Goal: Complete application form

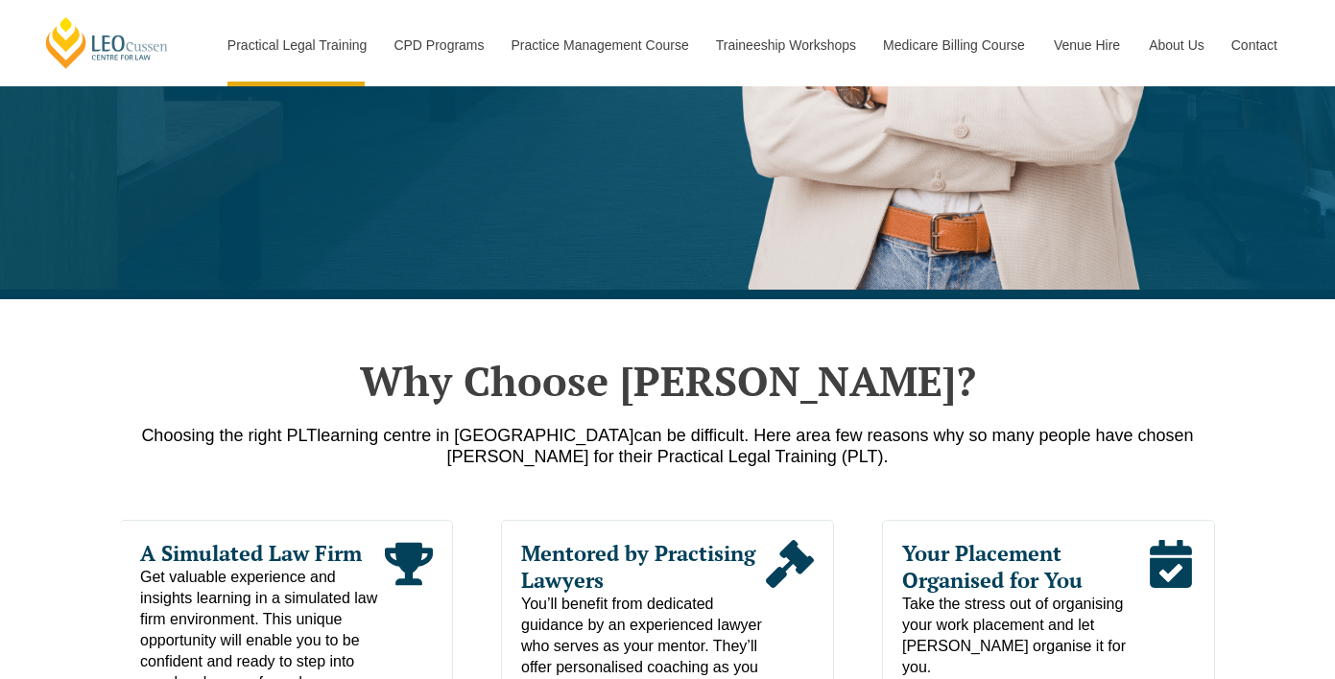
scroll to position [130, 0]
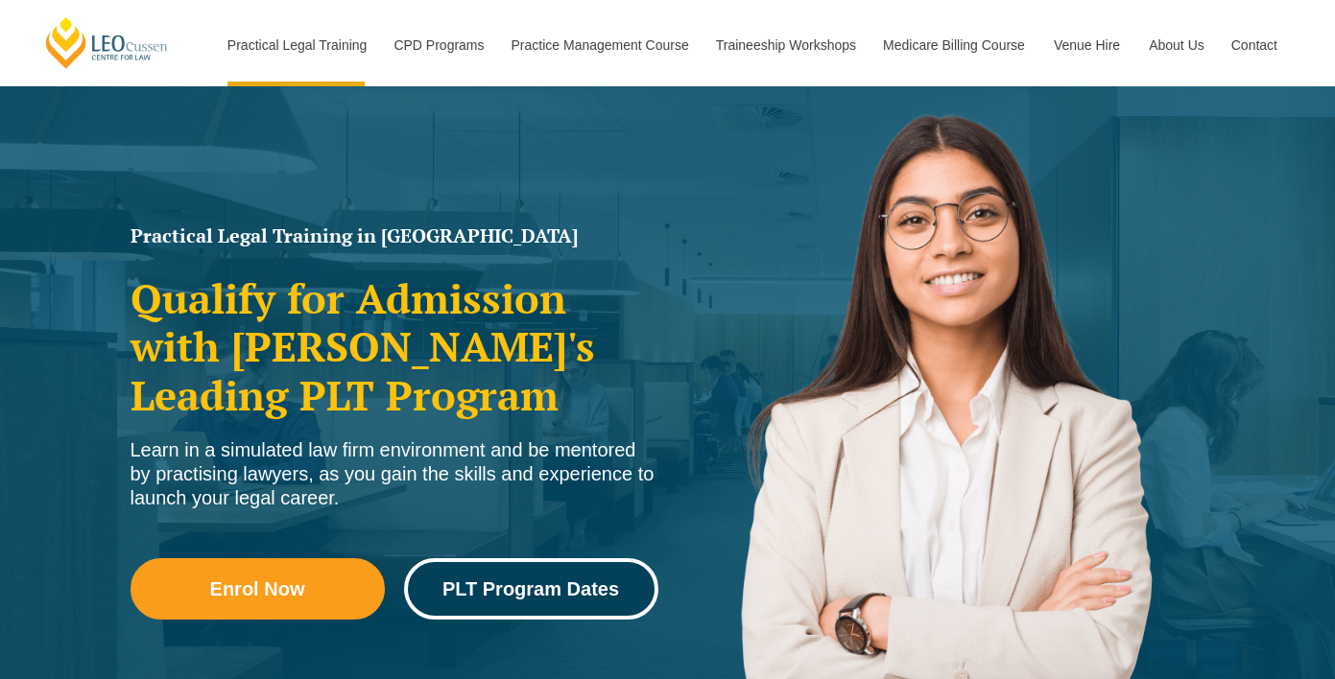
click at [465, 580] on span "PLT Program Dates" at bounding box center [530, 589] width 177 height 19
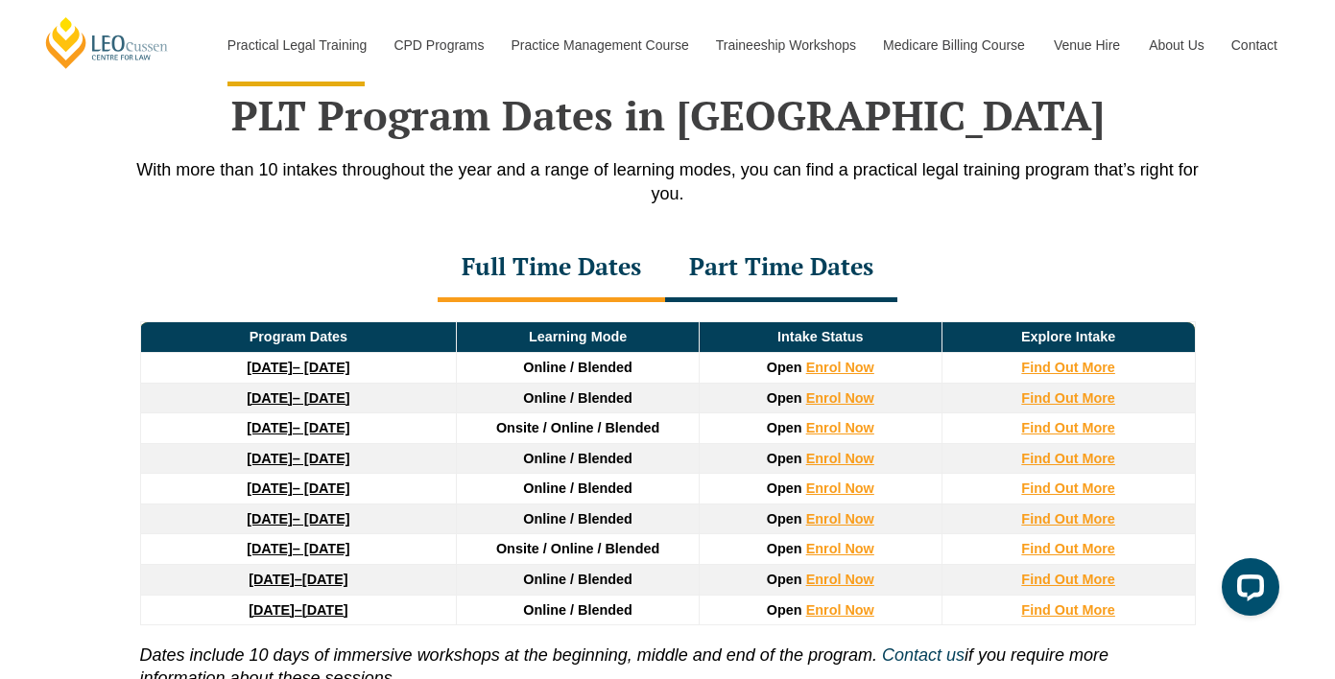
click at [752, 121] on button "Cancel" at bounding box center [734, 124] width 99 height 48
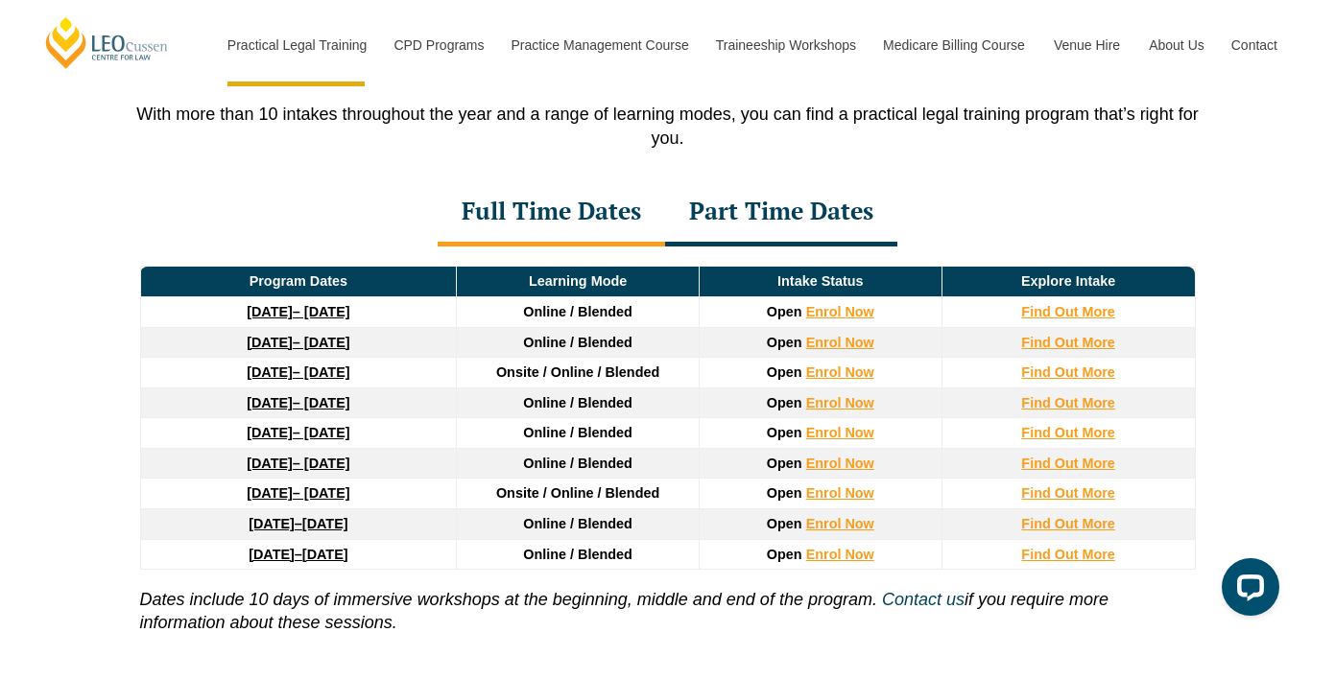
scroll to position [2560, 0]
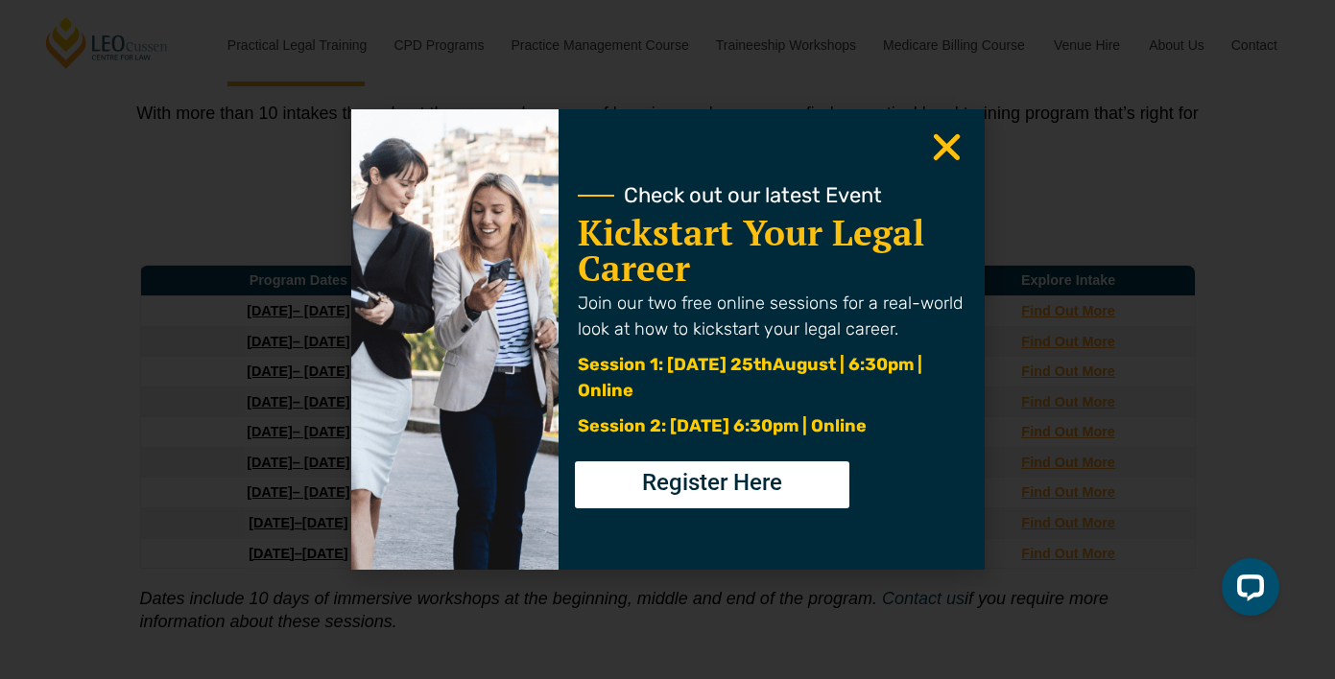
click at [951, 148] on icon "Close" at bounding box center [946, 147] width 37 height 37
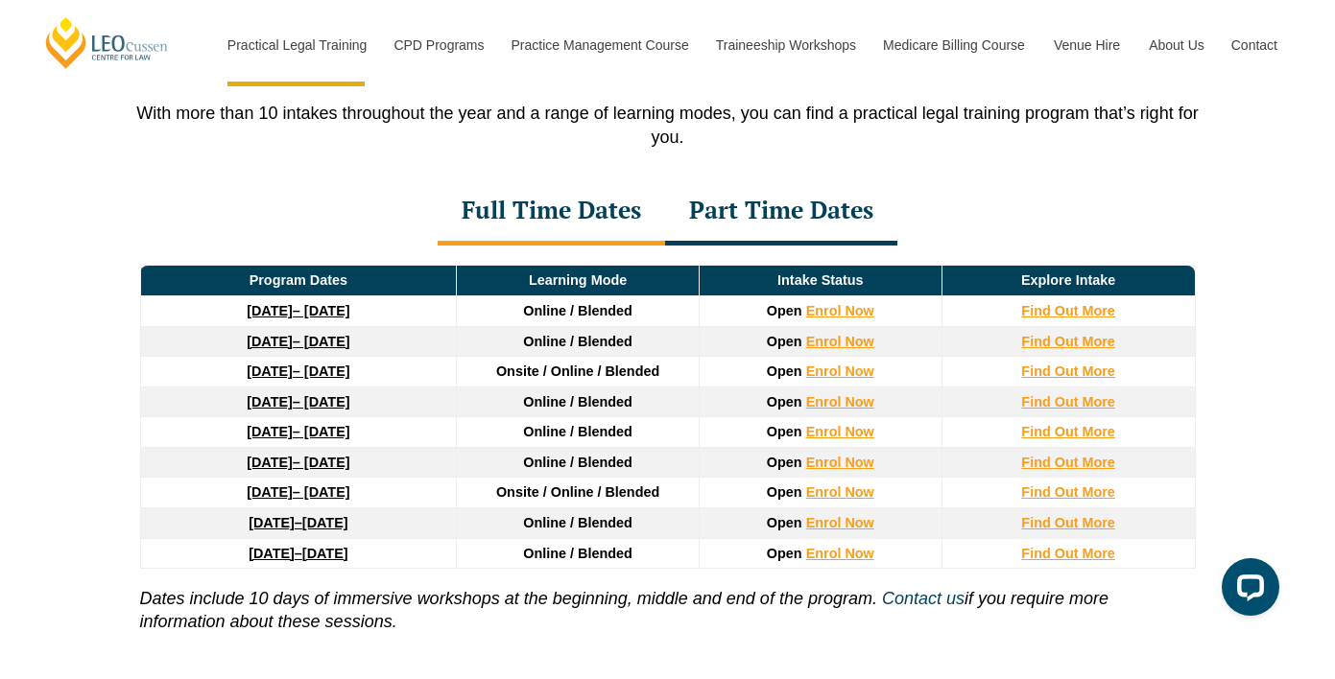
click at [795, 201] on div "Part Time Dates" at bounding box center [781, 211] width 232 height 67
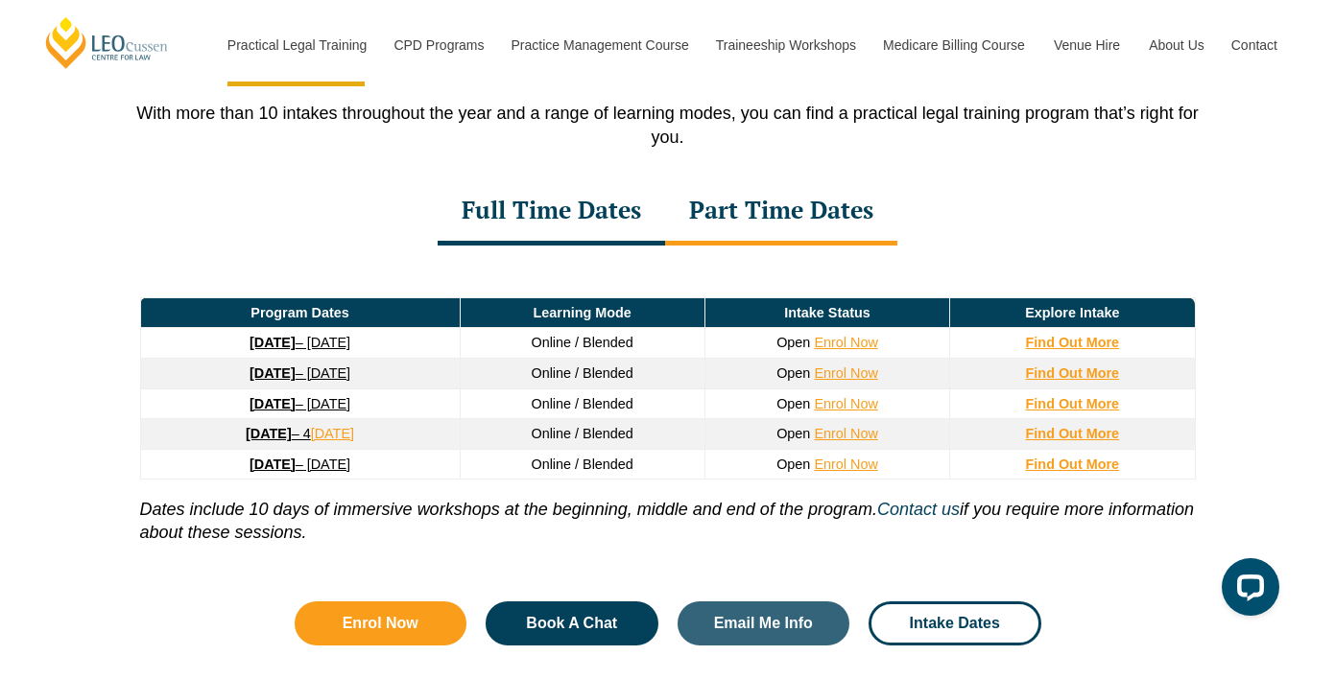
click at [614, 217] on div "Full Time Dates" at bounding box center [551, 211] width 227 height 67
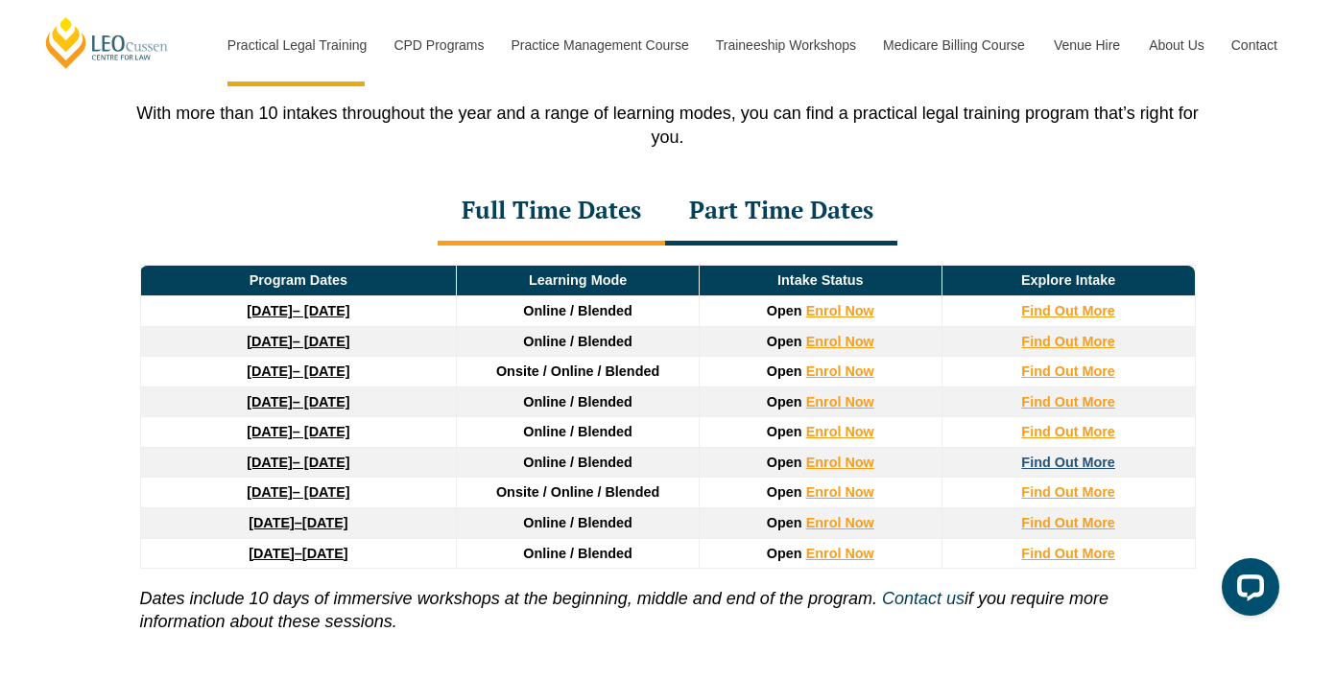
click at [1047, 461] on strong "Find Out More" at bounding box center [1068, 462] width 94 height 15
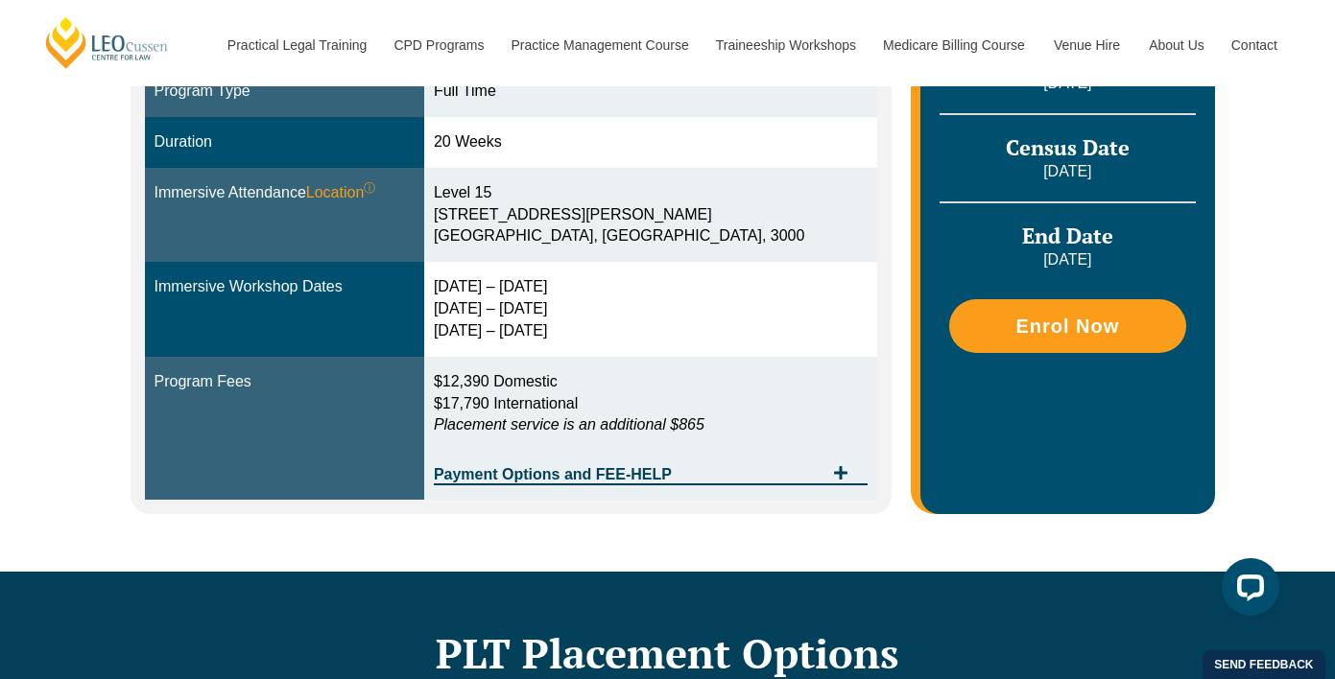
scroll to position [605, 0]
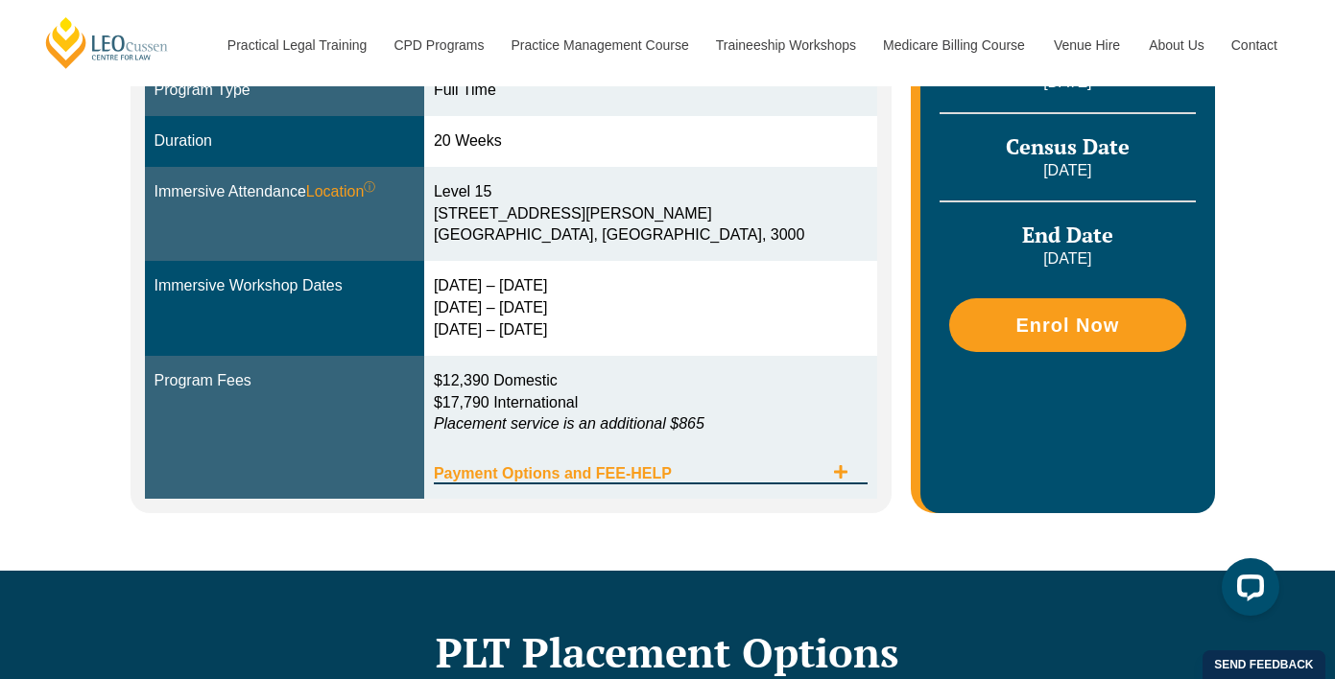
click at [841, 465] on icon "Tabs. Open items with Enter or Space, close with Escape and navigate using the …" at bounding box center [840, 471] width 13 height 13
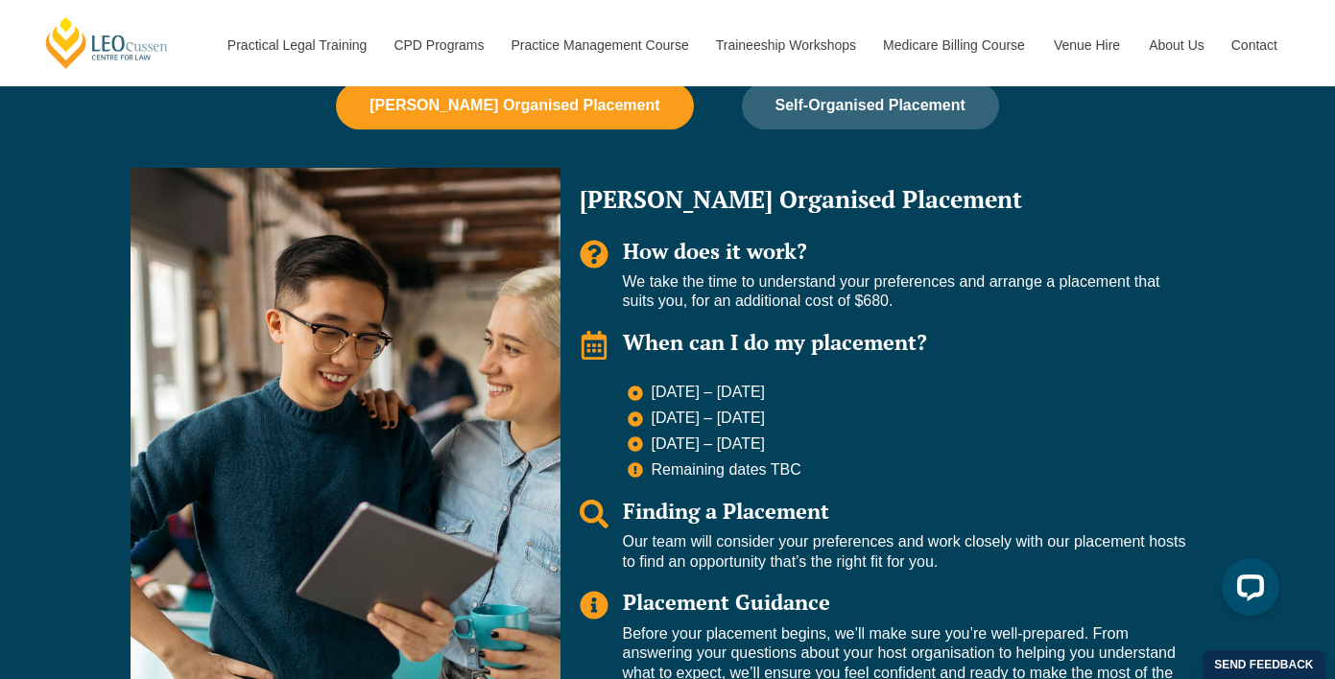
scroll to position [1852, 0]
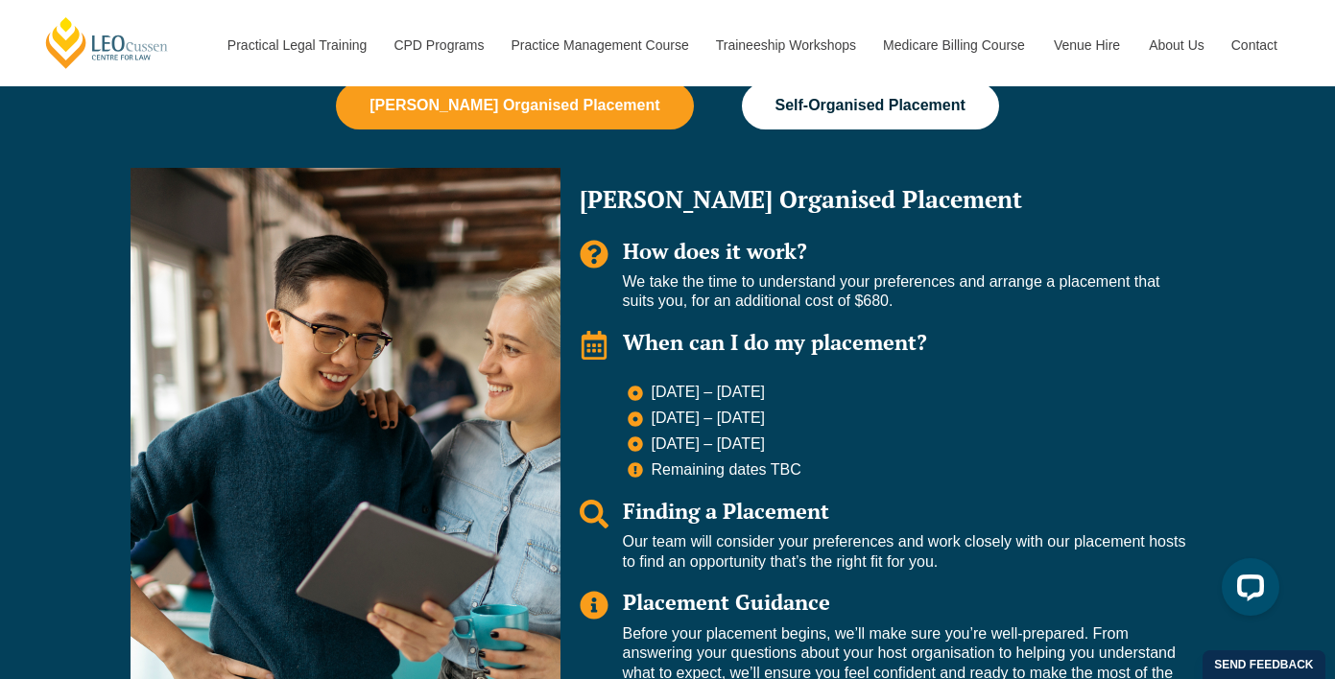
click at [898, 127] on button "Self-Organised Placement" at bounding box center [870, 106] width 257 height 46
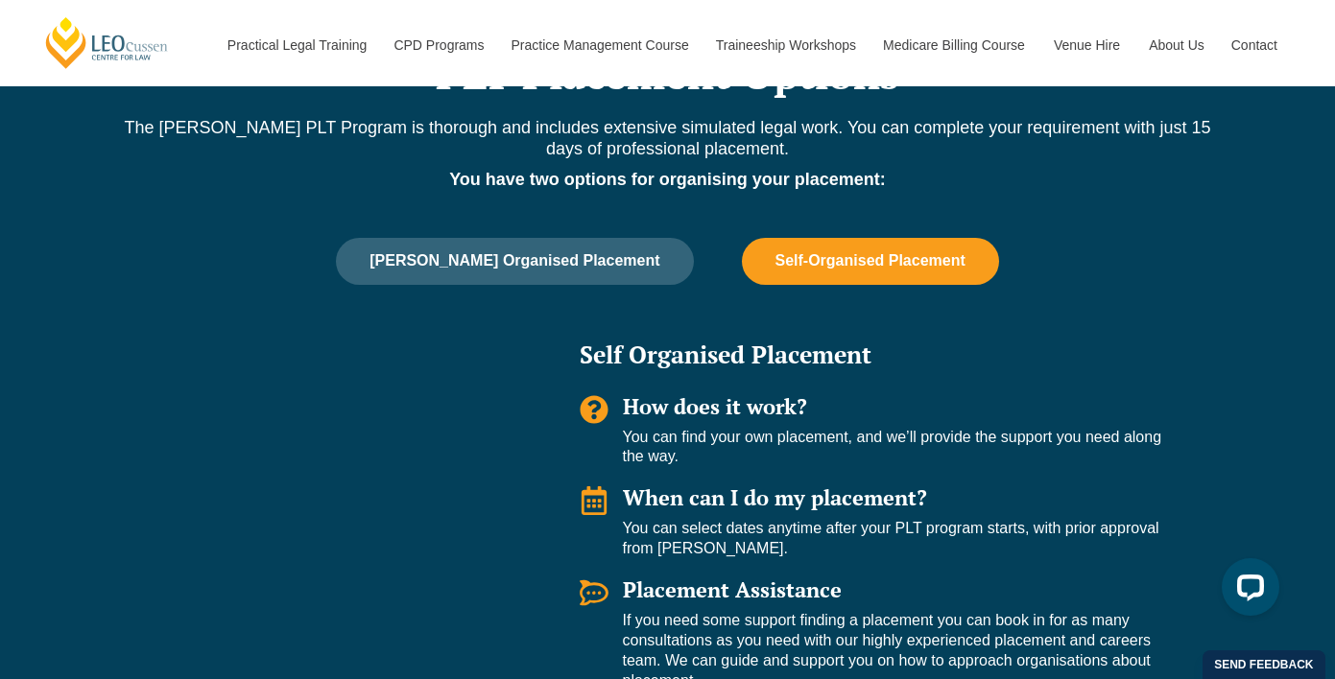
scroll to position [1670, 0]
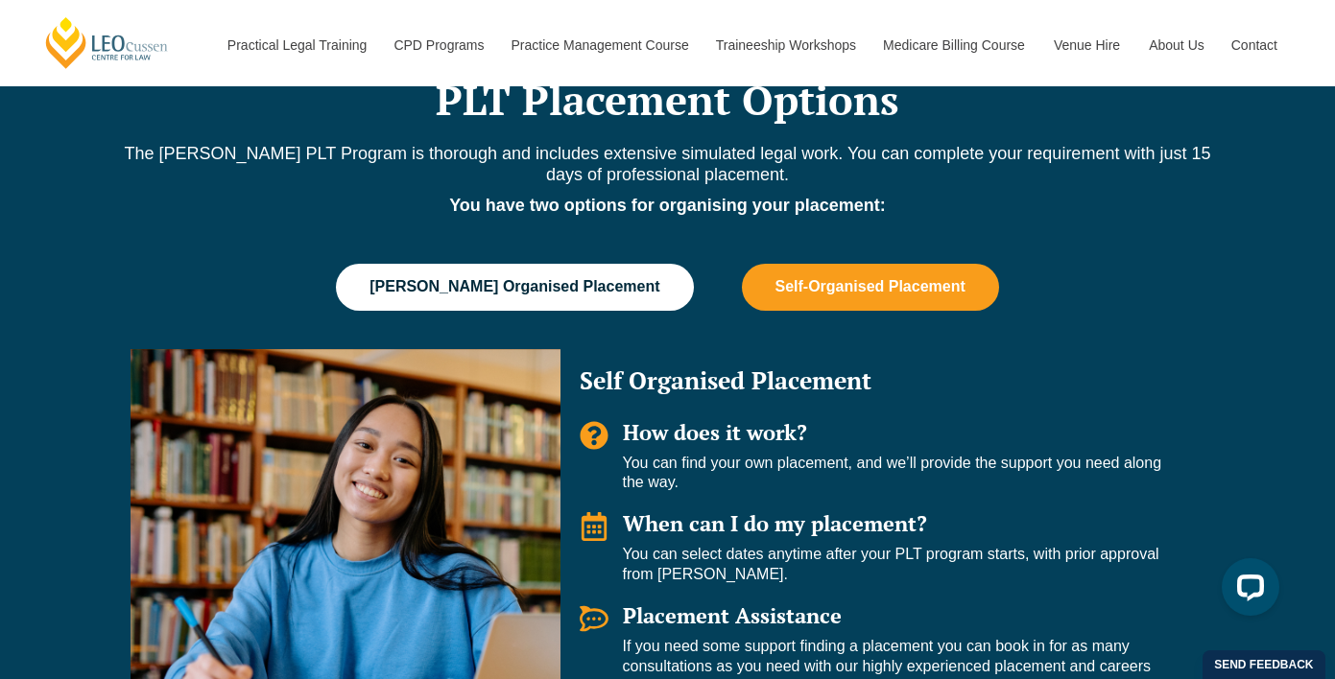
click at [582, 296] on span "[PERSON_NAME] Organised Placement" at bounding box center [514, 286] width 290 height 17
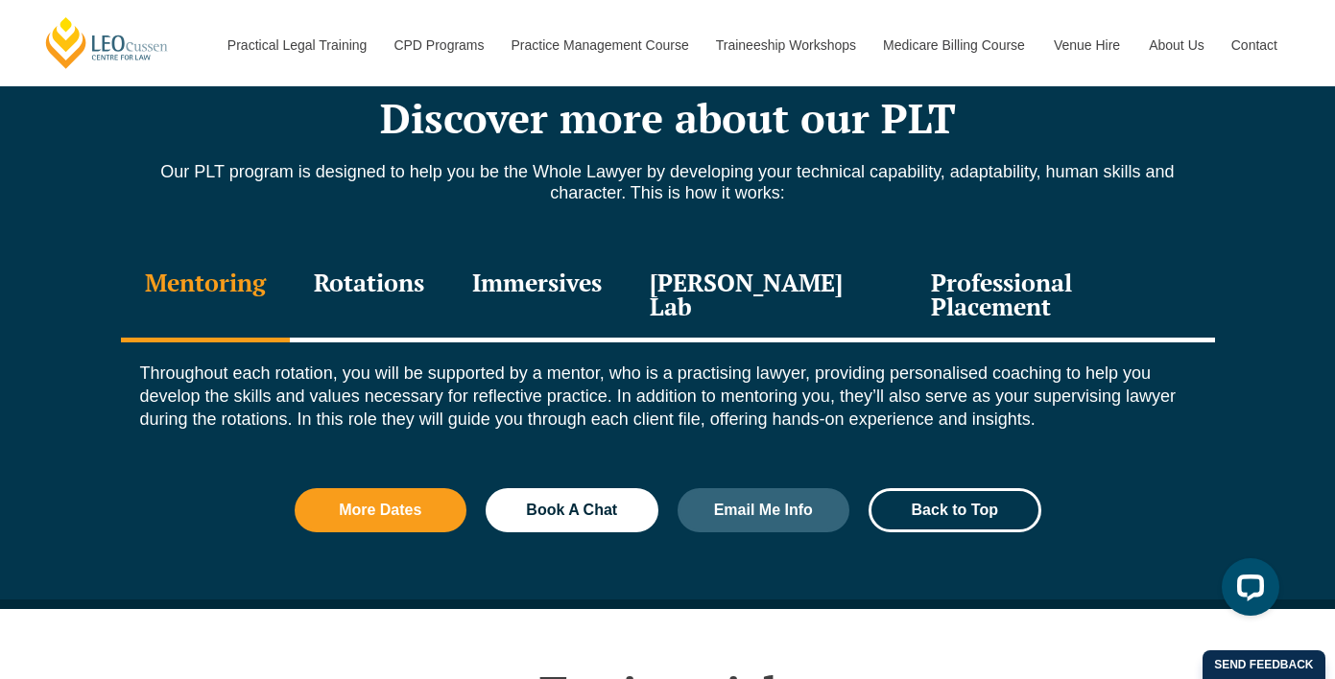
scroll to position [2630, 0]
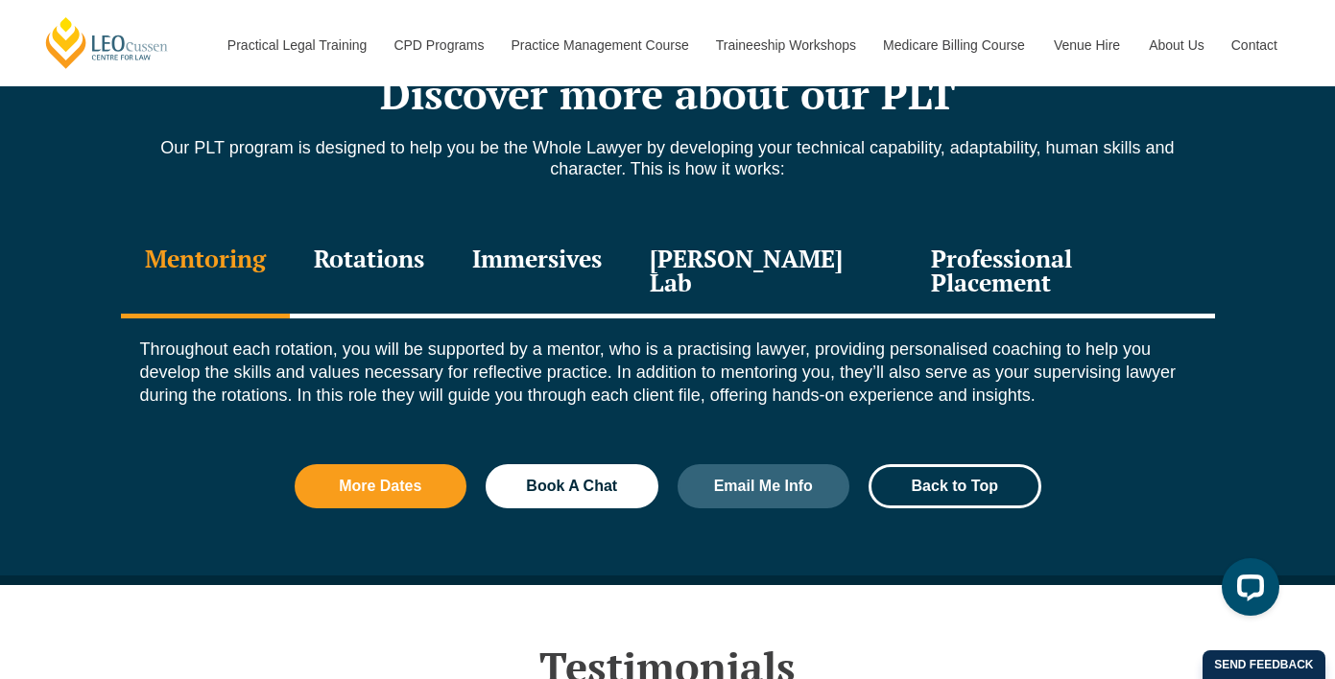
click at [939, 254] on div "Professional Placement" at bounding box center [1060, 272] width 307 height 91
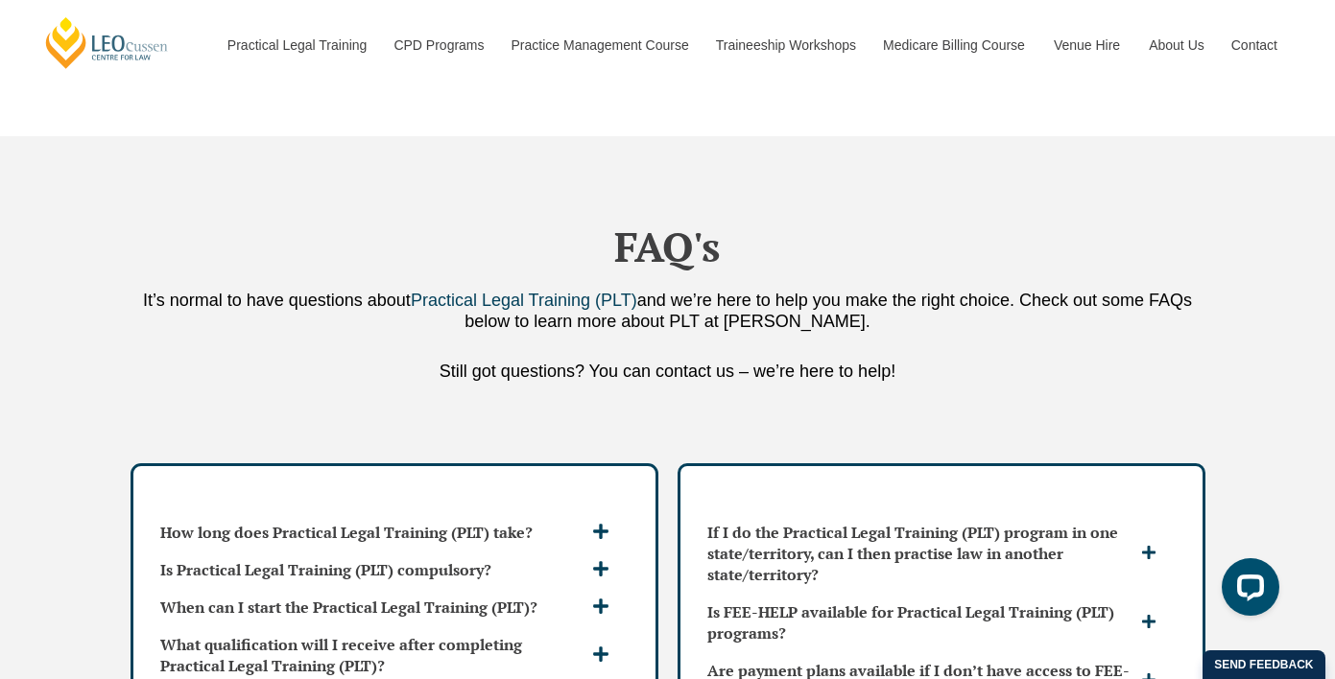
scroll to position [5405, 0]
click at [595, 524] on icon at bounding box center [600, 531] width 15 height 15
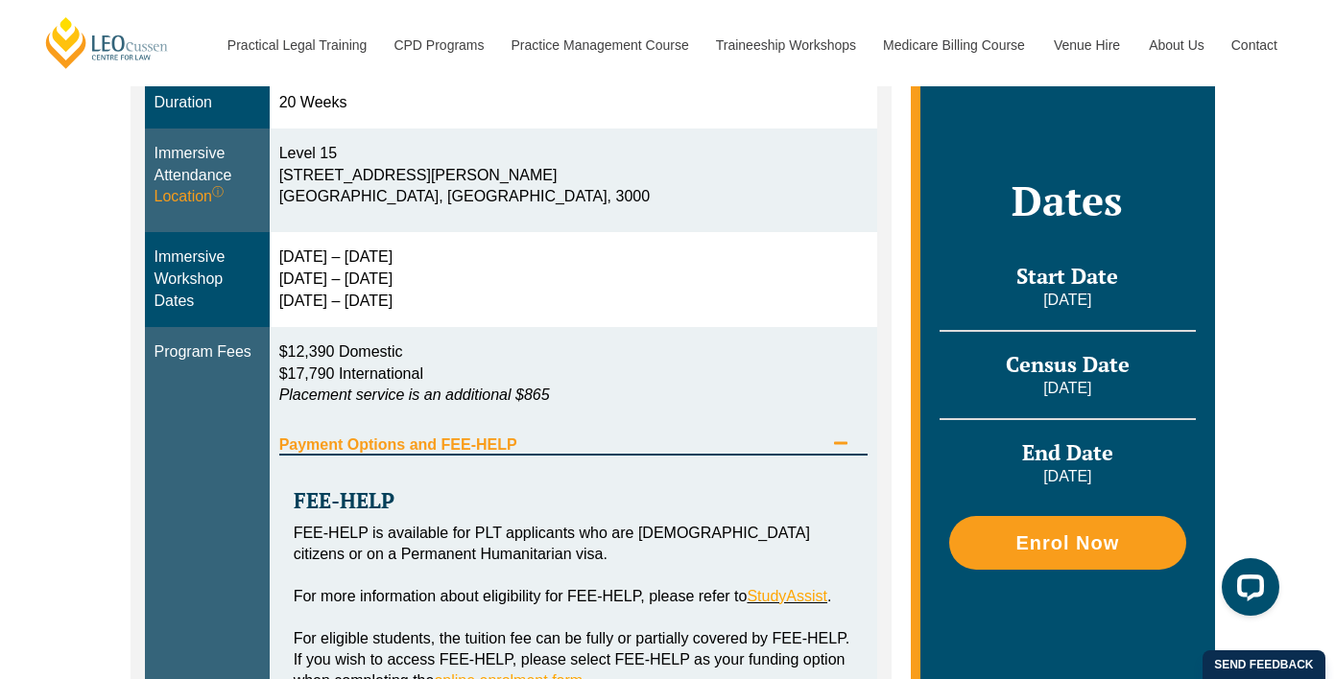
scroll to position [789, 0]
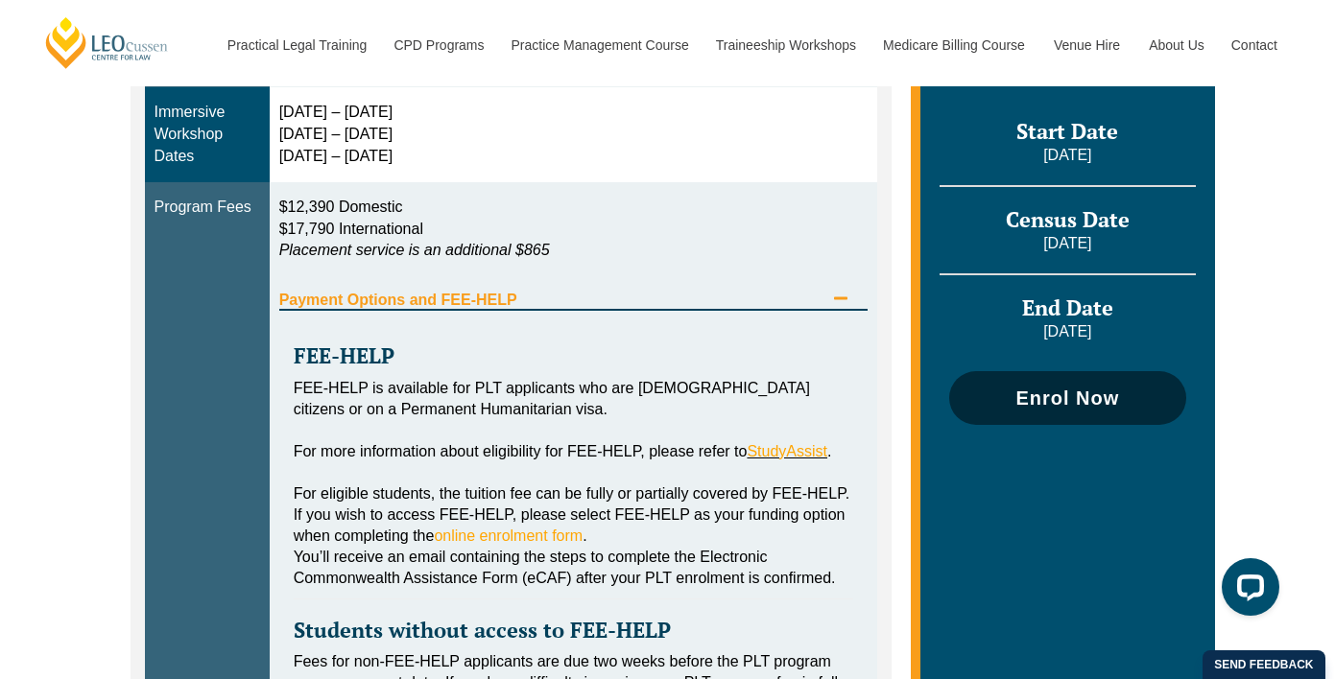
click at [1013, 414] on link "Enrol Now" at bounding box center [1067, 398] width 236 height 54
